Goal: Find specific fact: Find specific fact

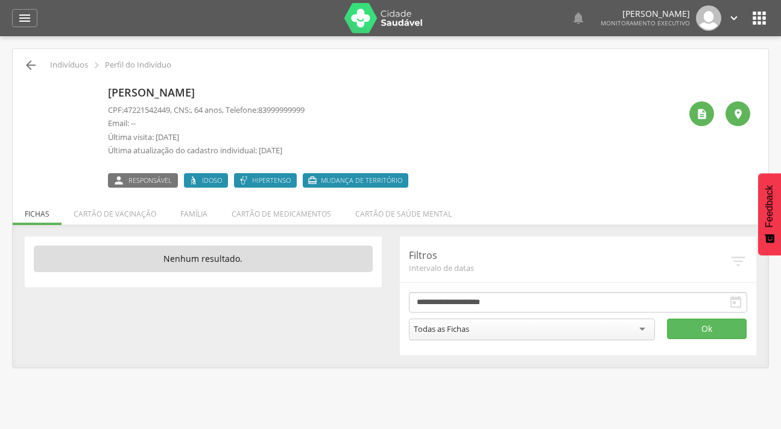
click at [33, 58] on icon "" at bounding box center [31, 65] width 14 height 14
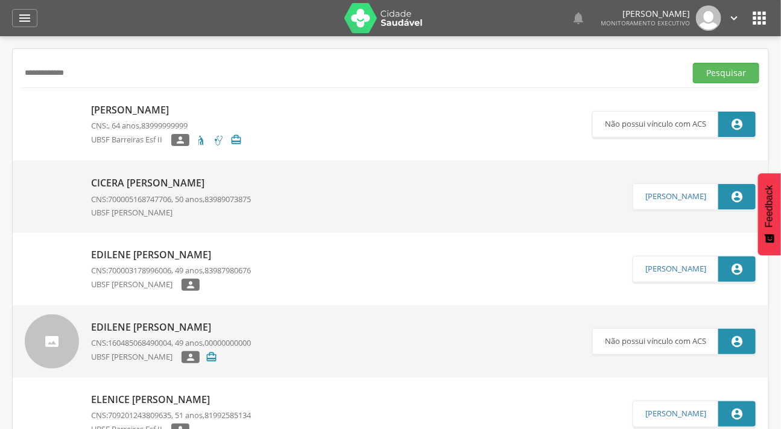
click at [33, 58] on div "**********" at bounding box center [391, 73] width 738 height 30
drag, startPoint x: 90, startPoint y: 80, endPoint x: 0, endPoint y: 68, distance: 91.4
click at [0, 68] on div " Supervisão  Distritos  Ubs Coordenador: - Caraúbas / [GEOGRAPHIC_DATA] Inte…" at bounding box center [390, 250] width 781 height 429
click at [693, 63] on button "Pesquisar" at bounding box center [726, 73] width 66 height 21
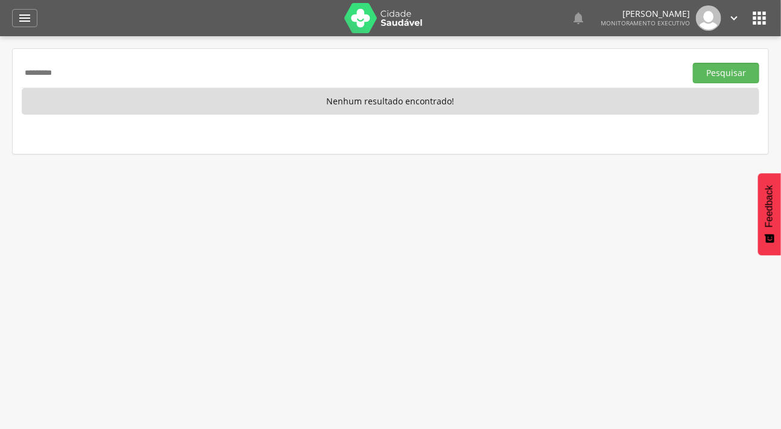
type input "********"
click at [693, 63] on button "Pesquisar" at bounding box center [726, 73] width 66 height 21
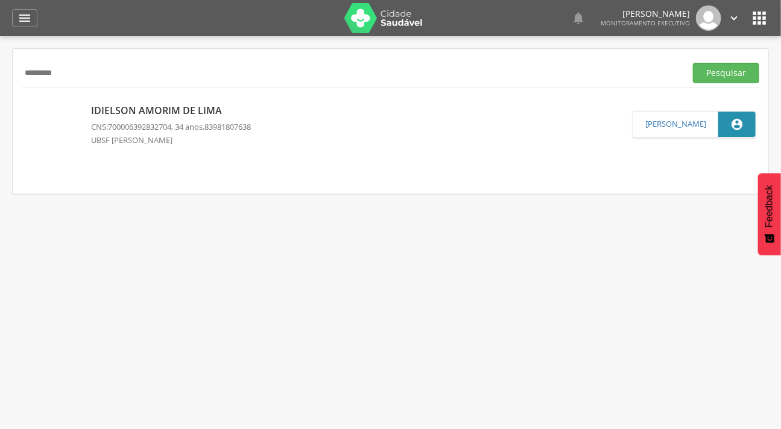
click at [51, 104] on img at bounding box center [52, 104] width 54 height 0
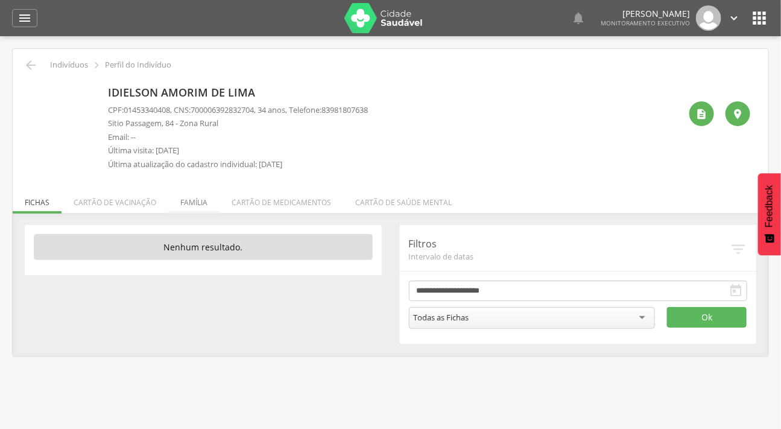
click at [189, 199] on li "Família" at bounding box center [193, 199] width 51 height 28
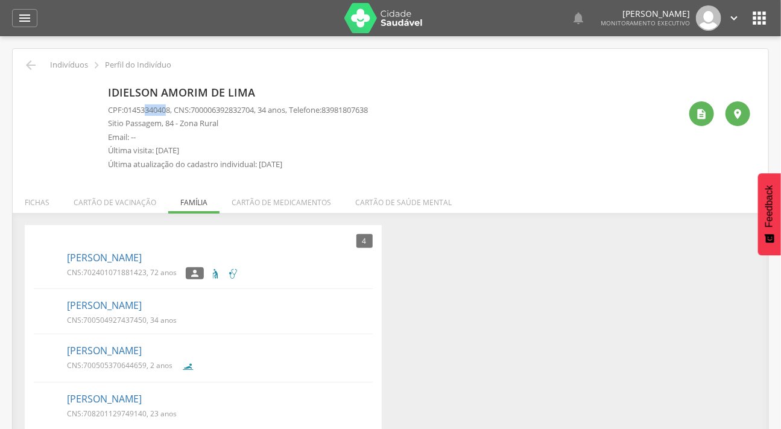
drag, startPoint x: 173, startPoint y: 112, endPoint x: 146, endPoint y: 109, distance: 26.8
click at [146, 109] on span "01453340408" at bounding box center [147, 109] width 46 height 11
drag, startPoint x: 176, startPoint y: 108, endPoint x: 159, endPoint y: 109, distance: 16.9
click at [159, 109] on p "CPF: 01453340408 , CNS: [PHONE_NUMBER] , 34 anos, Telefone: [PHONE_NUMBER]" at bounding box center [238, 109] width 260 height 11
click at [170, 109] on span "01453340408" at bounding box center [147, 109] width 46 height 11
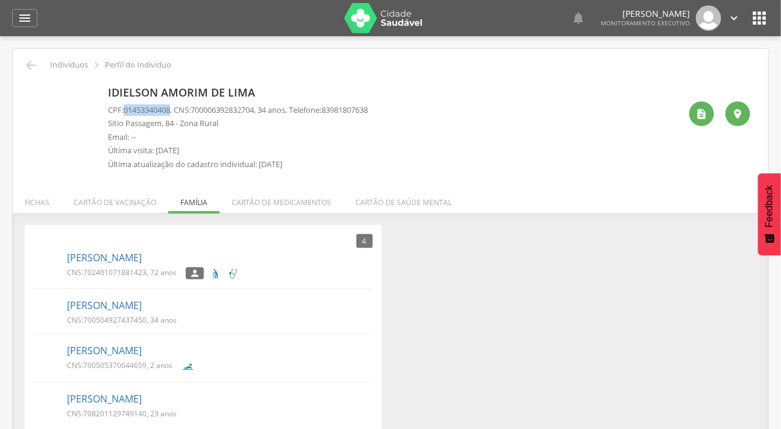
drag, startPoint x: 174, startPoint y: 109, endPoint x: 124, endPoint y: 106, distance: 50.2
click at [124, 106] on p "CPF: 01453340408 , CNS: [PHONE_NUMBER] , 34 anos, Telefone: [PHONE_NUMBER]" at bounding box center [238, 109] width 260 height 11
copy p "01453340408"
